Goal: Find specific page/section: Find specific page/section

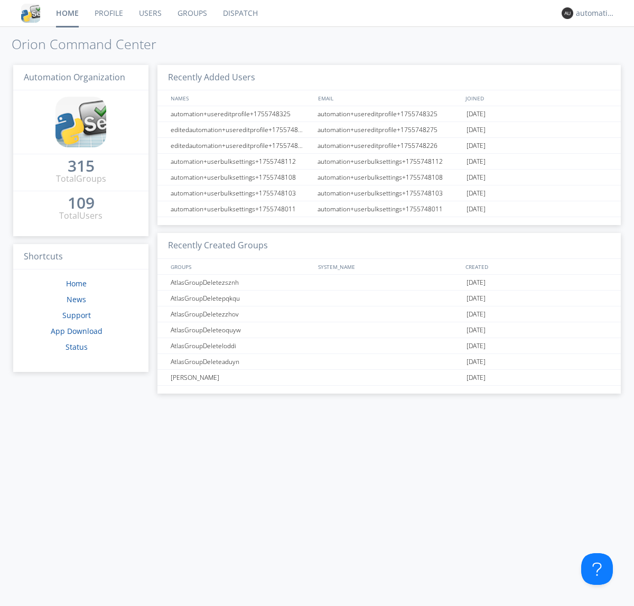
click at [239, 13] on link "Dispatch" at bounding box center [240, 13] width 51 height 26
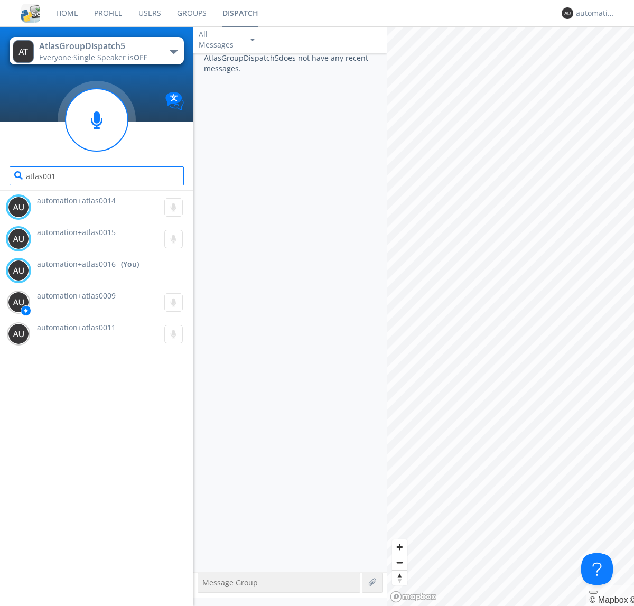
type input "atlas0016"
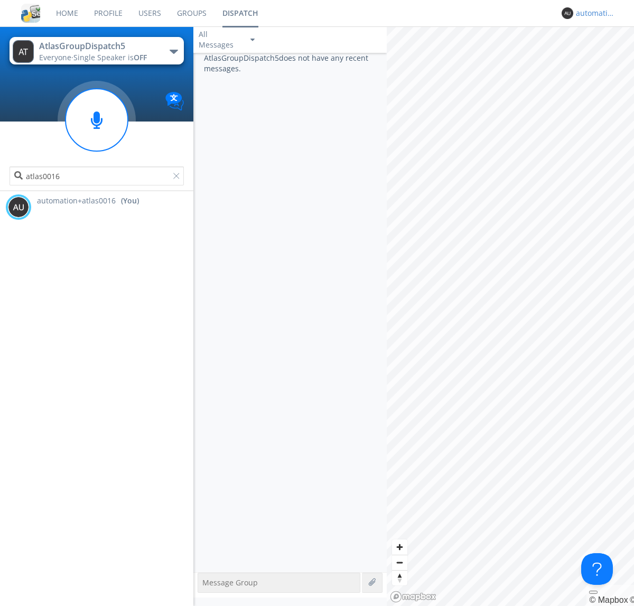
click at [593, 13] on div "automation+atlas0016" at bounding box center [596, 13] width 40 height 11
